Goal: Complete application form

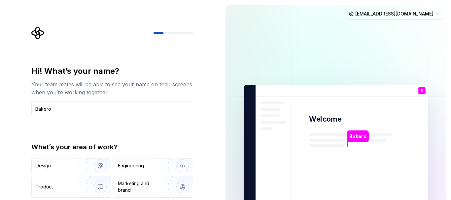
click at [127, 130] on div "Hi! What’s your name? Your team mates will be able to see your name on their sc…" at bounding box center [112, 145] width 162 height 158
click at [92, 128] on div "Hi! What’s your name? Your team mates will be able to see your name on their sc…" at bounding box center [112, 145] width 162 height 158
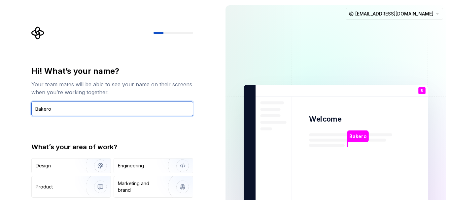
click at [64, 109] on input "Bakero" at bounding box center [112, 109] width 162 height 15
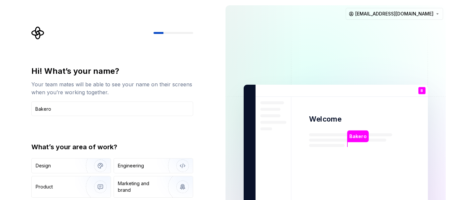
click at [138, 125] on div "Hi! What’s your name? Your team mates will be able to see your name on their sc…" at bounding box center [112, 145] width 162 height 158
click at [23, 113] on div "Hi! What’s your name? Your team mates will be able to see your name on their sc…" at bounding box center [110, 153] width 220 height 306
click at [56, 151] on div "What’s your area of work?" at bounding box center [112, 147] width 162 height 9
click at [71, 110] on input "Bakero" at bounding box center [112, 109] width 162 height 15
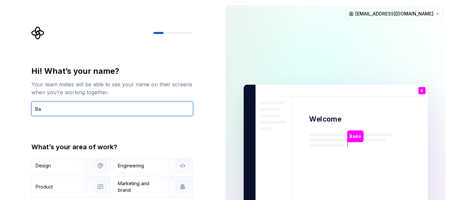
type input "B"
type input "Kanoufi Bakero"
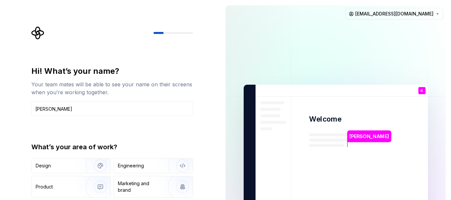
click at [238, 157] on img at bounding box center [335, 153] width 267 height 312
click at [151, 187] on div "Marketing and brand" at bounding box center [140, 187] width 45 height 13
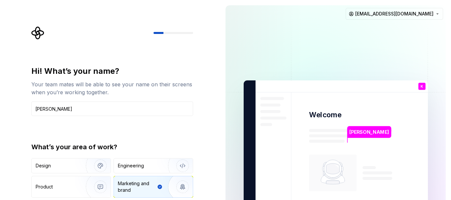
type button "Brand"
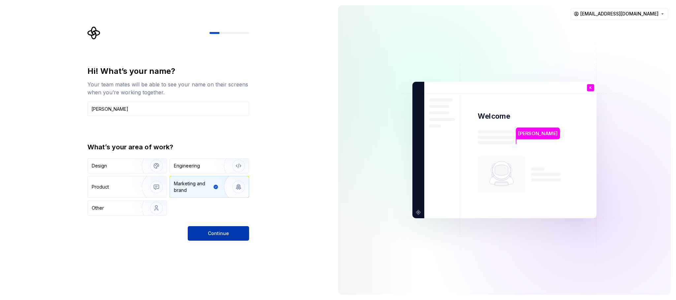
click at [215, 200] on span "Continue" at bounding box center [218, 233] width 21 height 7
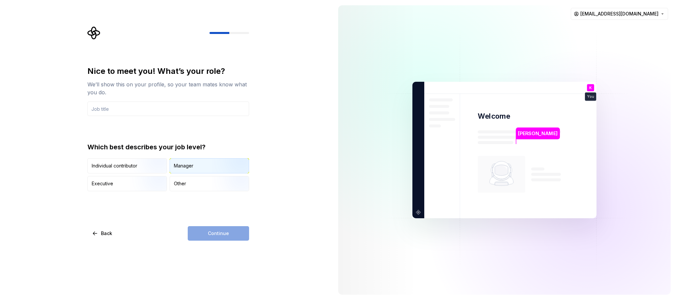
click at [189, 166] on div "Manager" at bounding box center [183, 166] width 19 height 7
click at [112, 106] on input "text" at bounding box center [168, 109] width 162 height 15
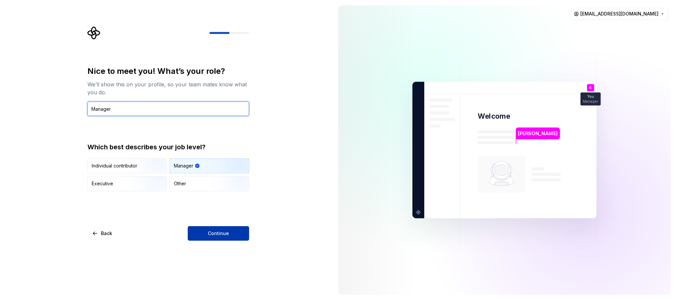
type input "Manager"
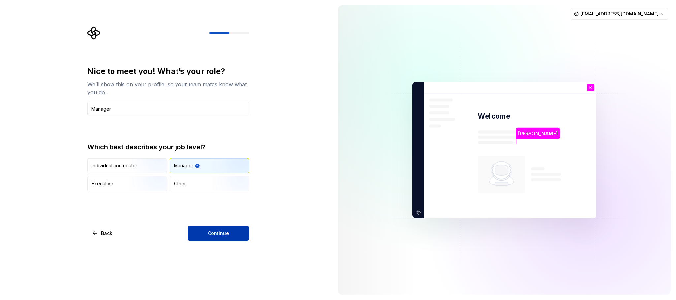
click at [217, 200] on span "Continue" at bounding box center [218, 233] width 21 height 7
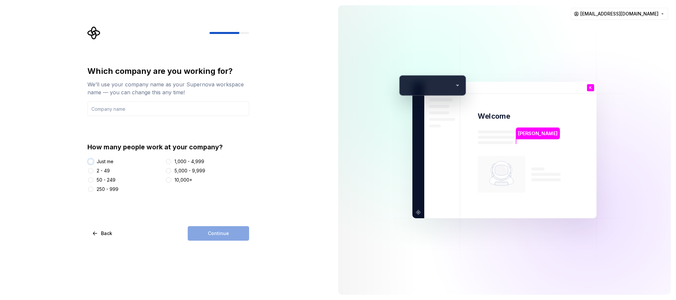
click at [90, 162] on button "Just me" at bounding box center [90, 161] width 5 height 5
click at [111, 109] on input "text" at bounding box center [168, 109] width 162 height 15
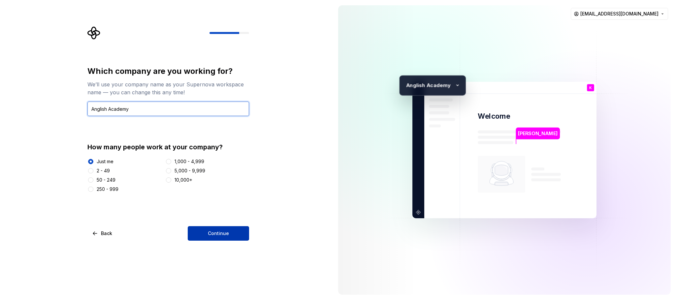
type input "Anglish Academy"
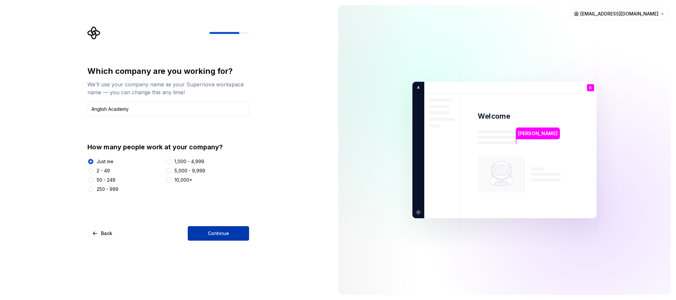
click at [205, 200] on button "Continue" at bounding box center [218, 233] width 61 height 15
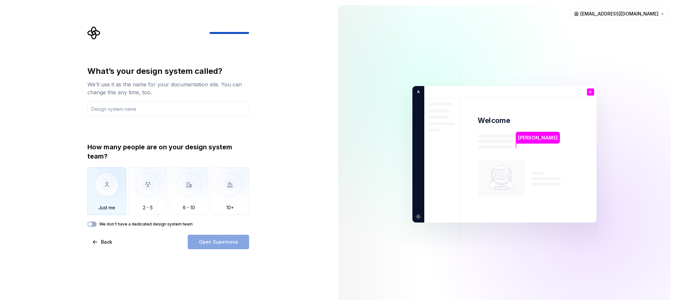
click at [109, 193] on img "button" at bounding box center [106, 190] width 39 height 44
click at [104, 109] on input "text" at bounding box center [168, 109] width 162 height 15
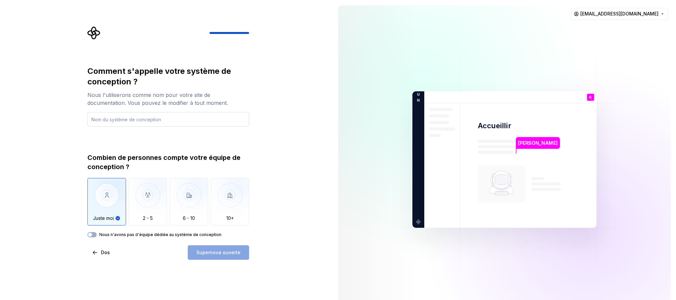
click at [99, 115] on input "text" at bounding box center [168, 119] width 162 height 15
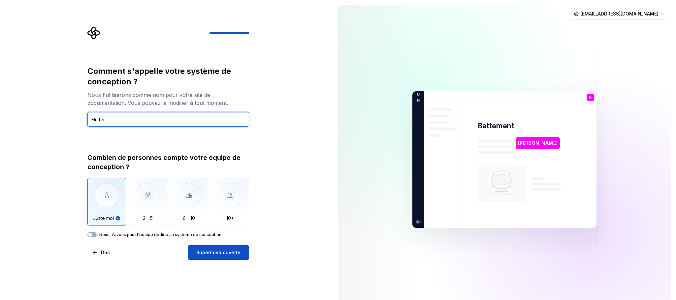
drag, startPoint x: 126, startPoint y: 121, endPoint x: 69, endPoint y: 115, distance: 57.4
click at [69, 115] on div "Comment s'appelle votre système de conception ? Nous l'utiliserons comme nom po…" at bounding box center [166, 159] width 333 height 319
type input "Kilo Code"
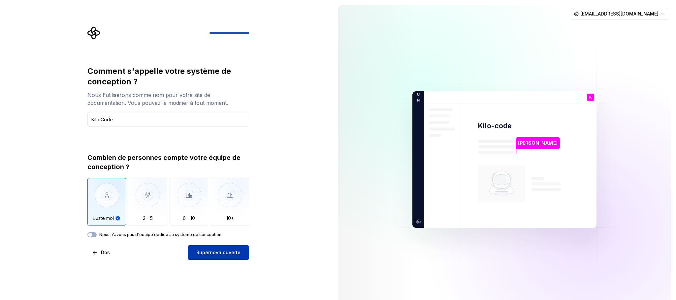
click at [217, 200] on font "Supernova ouverte" at bounding box center [218, 253] width 44 height 6
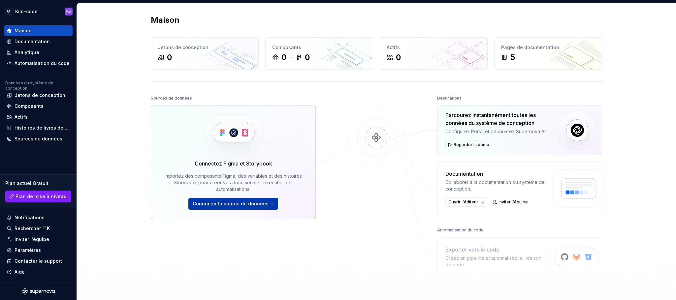
click at [221, 200] on font "Connecter la source de données" at bounding box center [231, 204] width 76 height 6
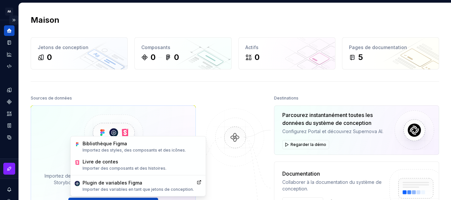
click at [11, 18] on button "Expand sidebar" at bounding box center [13, 20] width 9 height 9
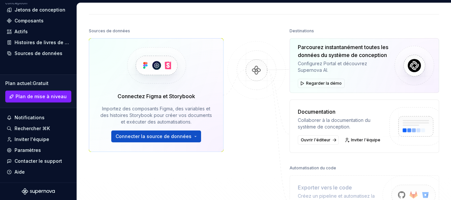
scroll to position [196, 0]
